Goal: Information Seeking & Learning: Learn about a topic

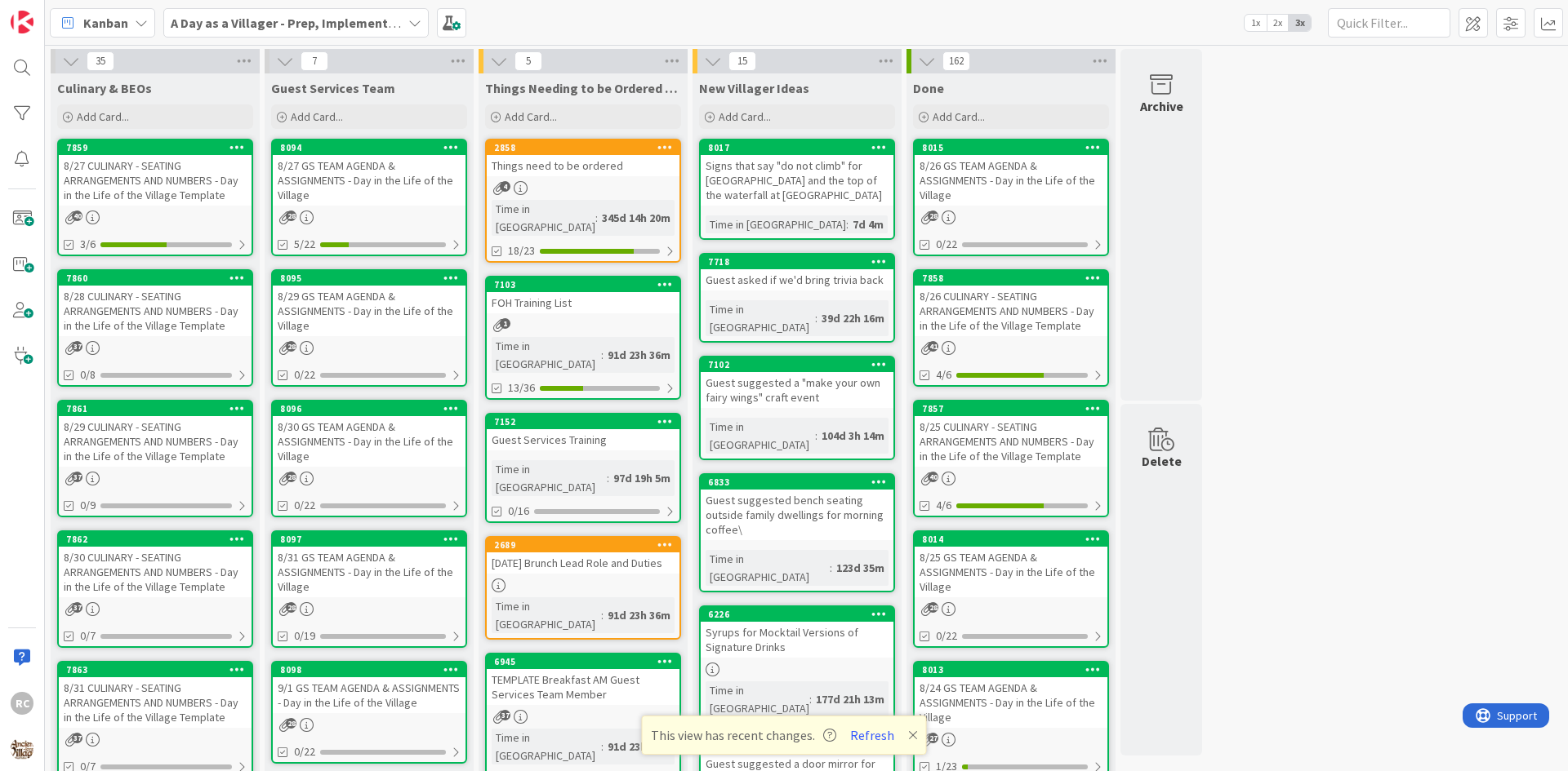
click at [183, 317] on div "8/28 CULINARY - SEATING ARRANGEMENTS AND NUMBERS - Day in the Life of the Villa…" at bounding box center [155, 310] width 192 height 51
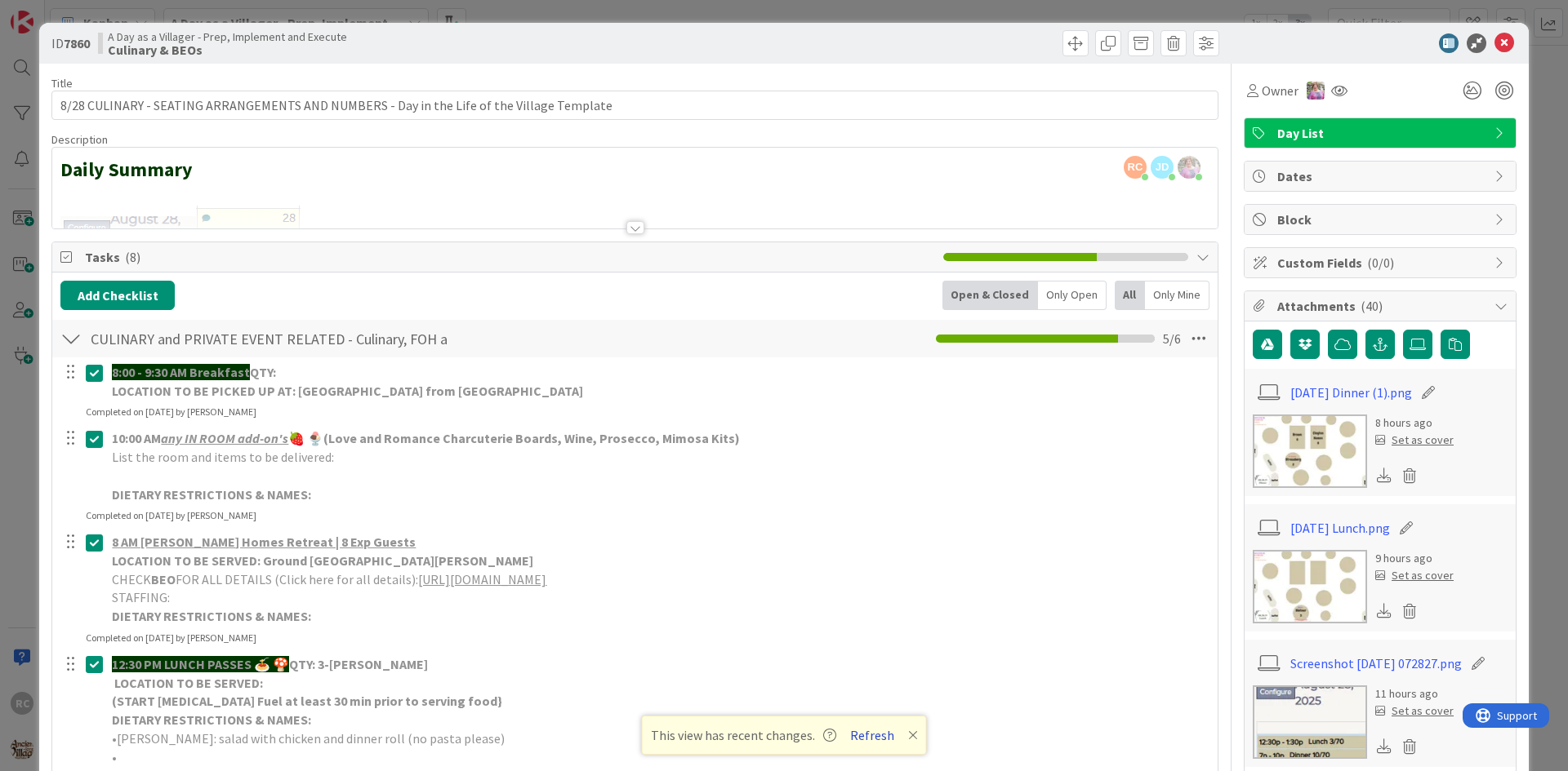
click at [873, 740] on button "Refresh" at bounding box center [872, 735] width 55 height 21
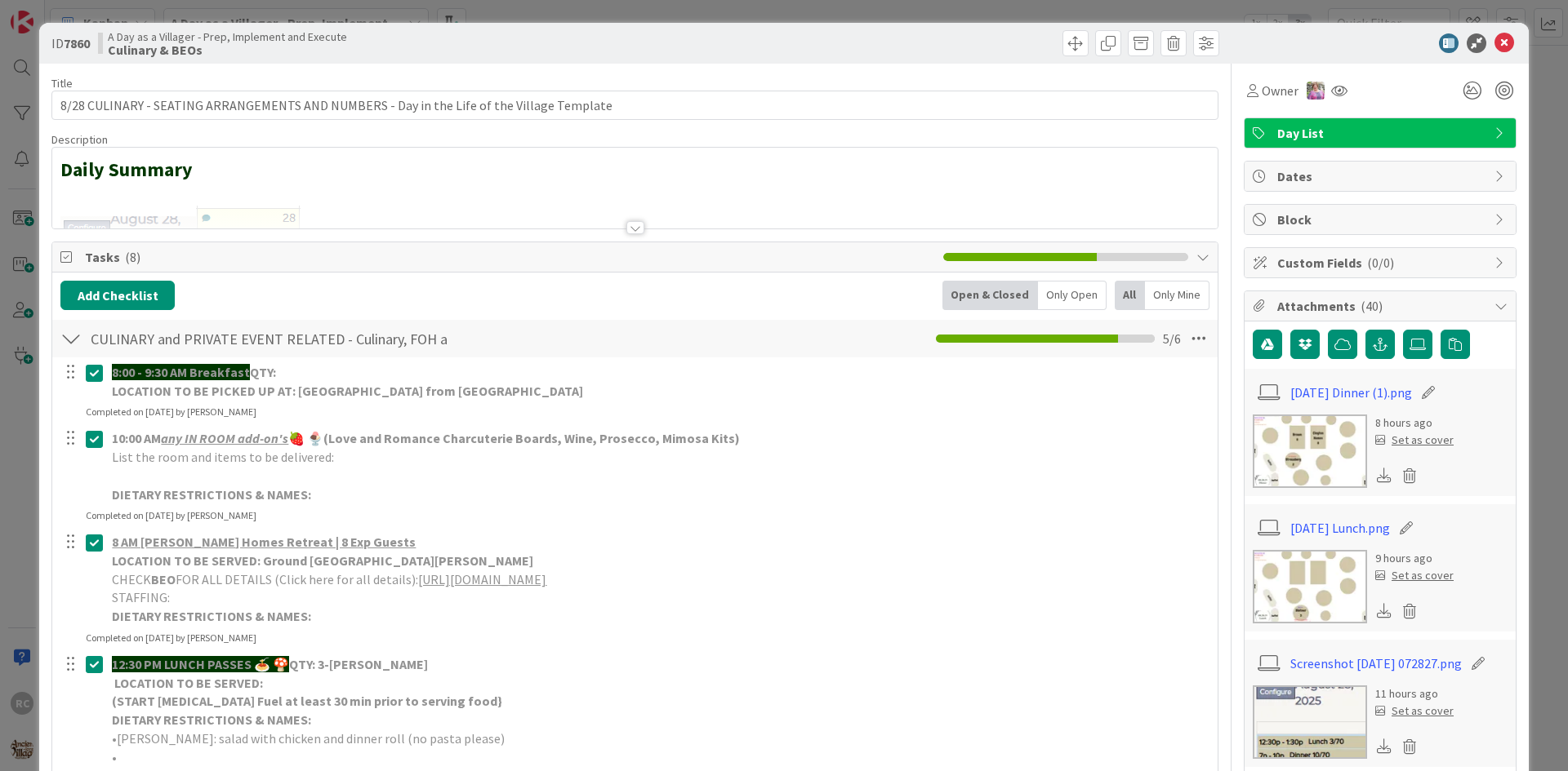
click at [1319, 440] on img at bounding box center [1310, 452] width 115 height 73
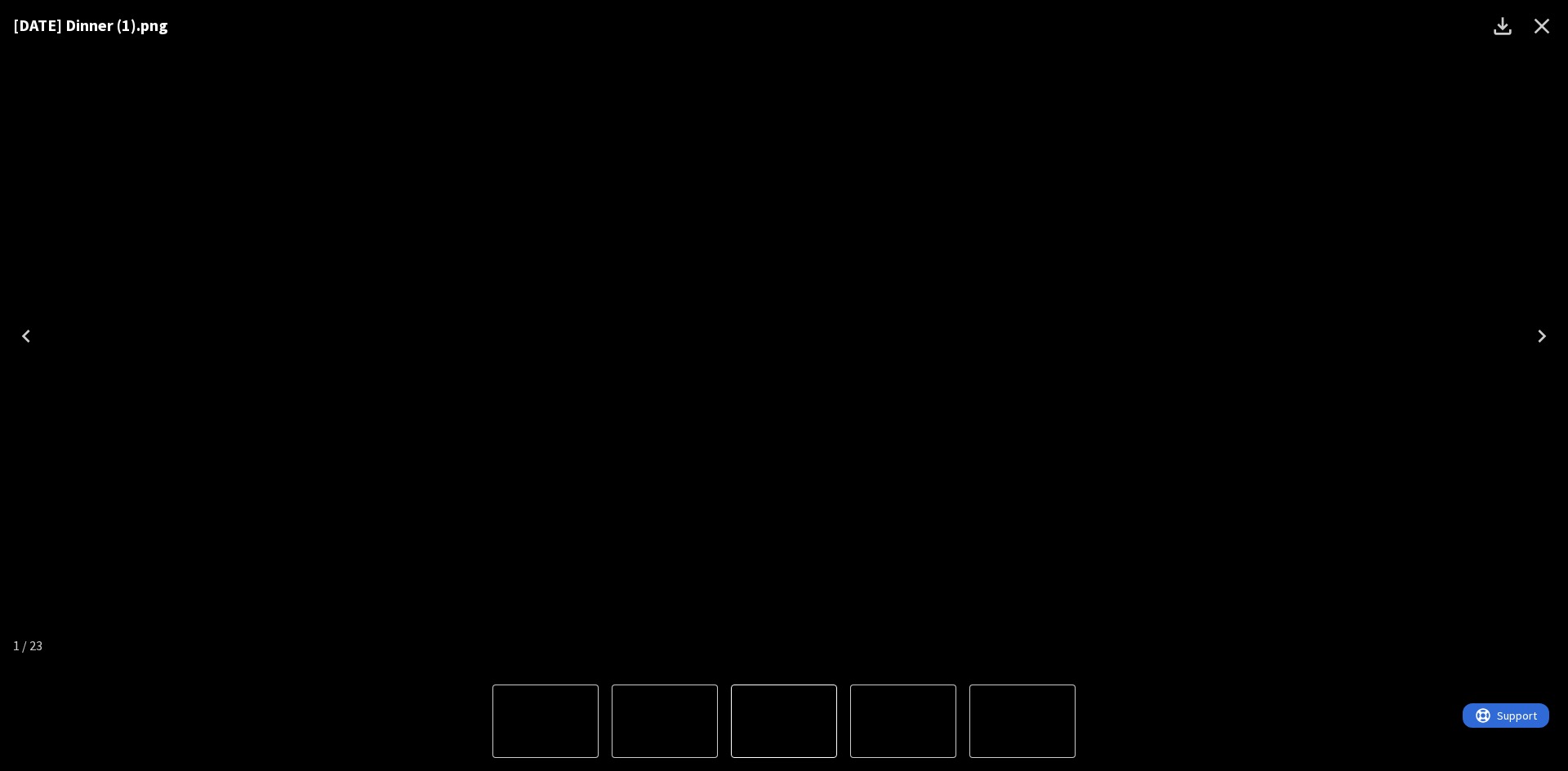
drag, startPoint x: 1539, startPoint y: 26, endPoint x: 1531, endPoint y: 34, distance: 11.3
click at [1539, 25] on icon "Close" at bounding box center [1541, 26] width 26 height 26
